Goal: Contribute content: Contribute content

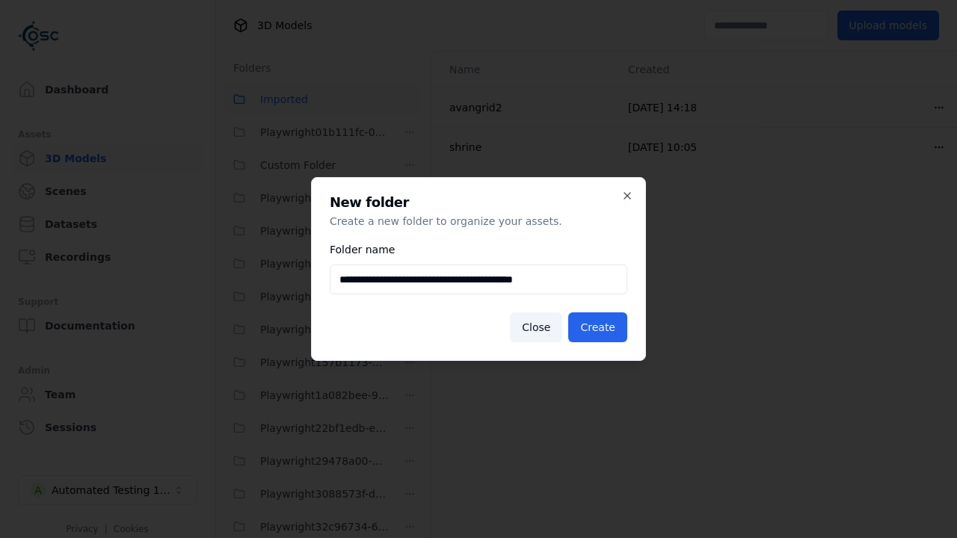
scroll to position [659, 0]
type input "**********"
click at [600, 328] on button "Create" at bounding box center [597, 328] width 59 height 30
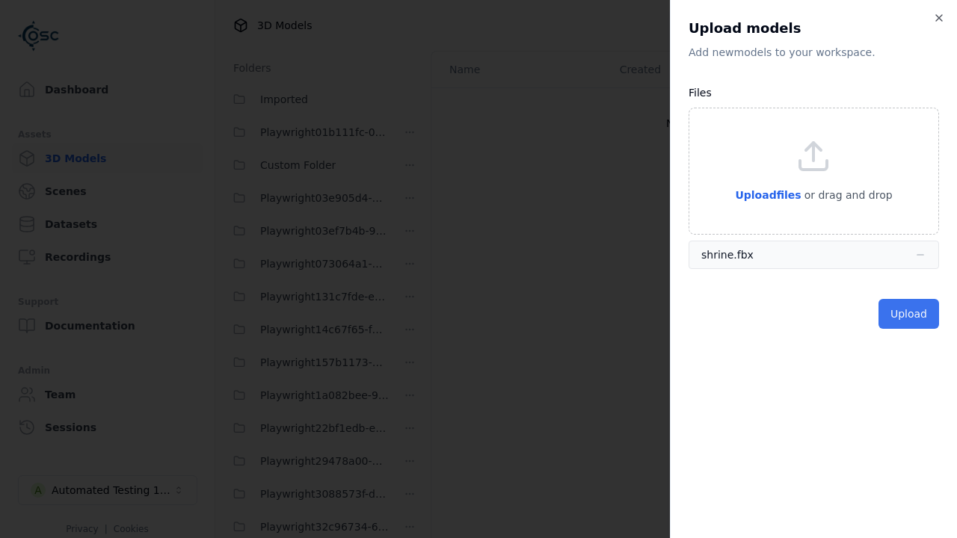
click at [910, 314] on button "Upload" at bounding box center [909, 314] width 61 height 30
